Goal: Entertainment & Leisure: Consume media (video, audio)

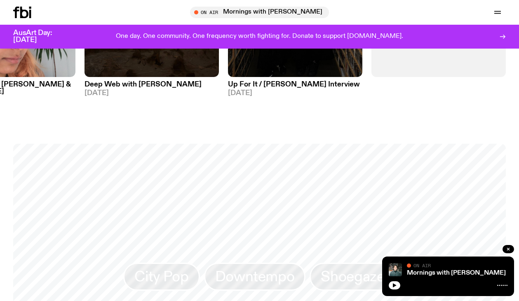
scroll to position [481, 0]
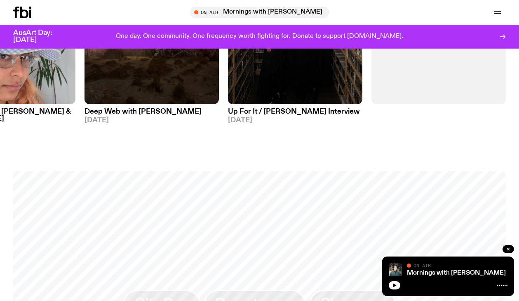
click at [26, 12] on icon at bounding box center [24, 13] width 8 height 12
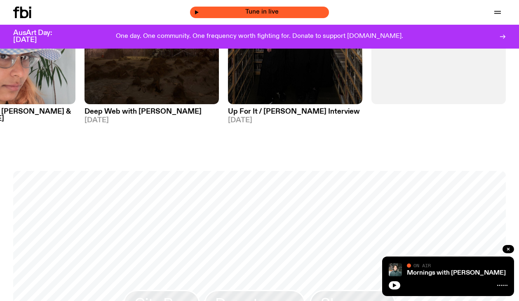
click at [199, 11] on icon "button" at bounding box center [196, 12] width 5 height 5
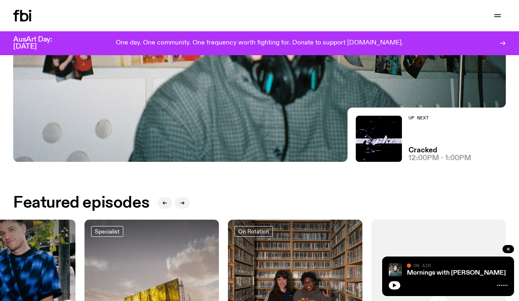
scroll to position [0, 0]
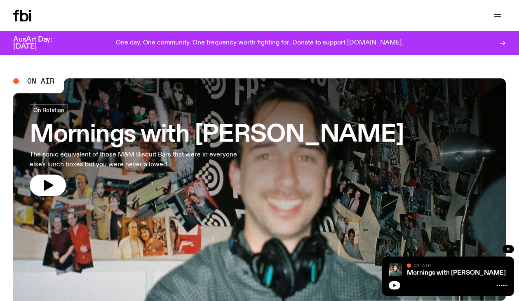
click at [394, 284] on icon "button" at bounding box center [395, 285] width 4 height 4
